Goal: Obtain resource: Obtain resource

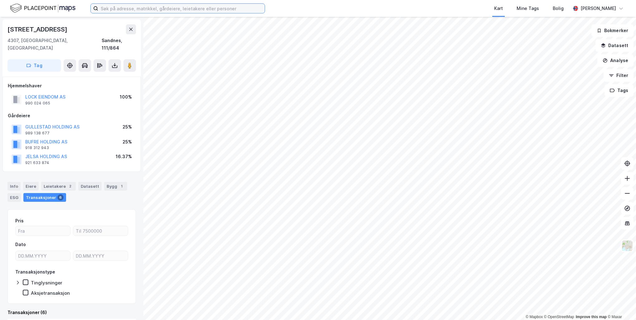
click at [125, 8] on input at bounding box center [181, 8] width 167 height 9
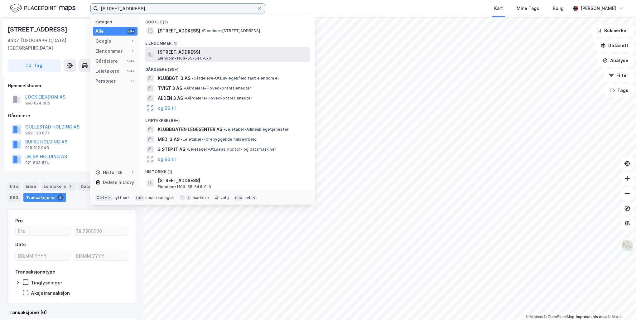
type input "[STREET_ADDRESS]"
click at [236, 53] on span "[STREET_ADDRESS]" at bounding box center [233, 51] width 150 height 7
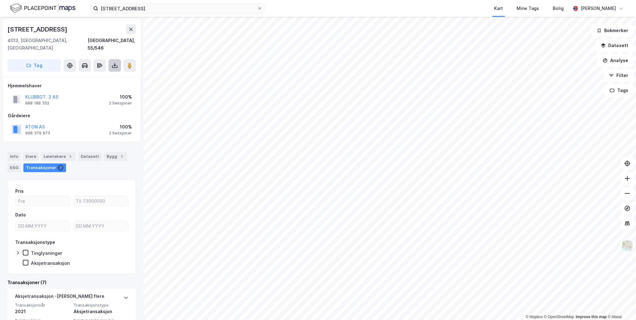
click at [117, 61] on button at bounding box center [115, 65] width 12 height 12
click at [97, 75] on div "Last ned grunnbok" at bounding box center [84, 77] width 36 height 5
click at [91, 83] on div "Last ned matrikkelrapport" at bounding box center [88, 88] width 66 height 10
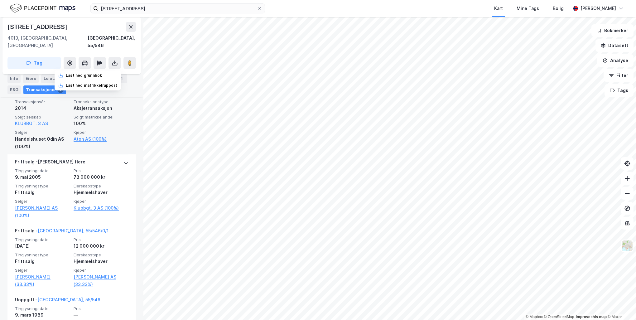
scroll to position [247, 0]
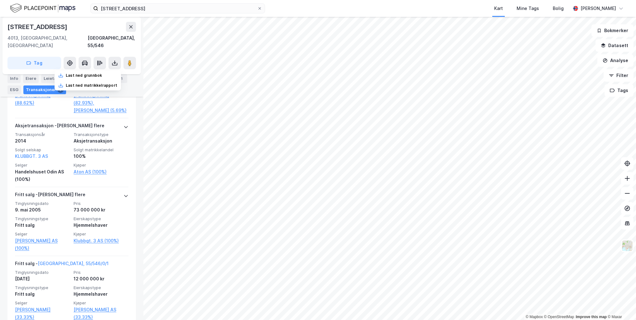
click at [77, 32] on div "[STREET_ADDRESS]" at bounding box center [71, 35] width 128 height 27
click at [15, 79] on div "Info" at bounding box center [13, 78] width 13 height 9
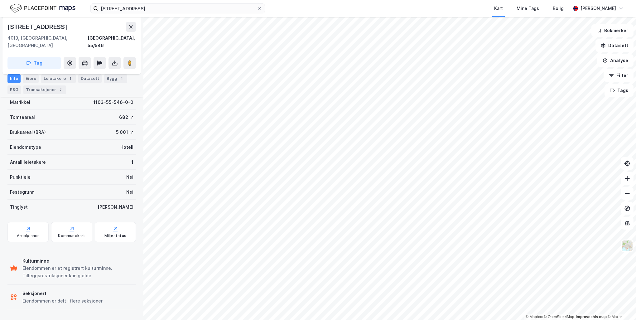
scroll to position [77, 0]
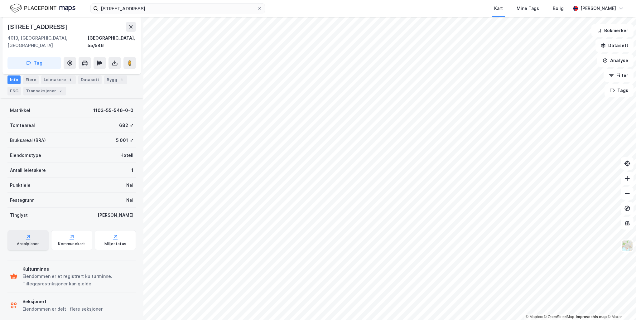
click at [31, 230] on div "Arealplaner" at bounding box center [27, 240] width 41 height 20
